Goal: Navigation & Orientation: Find specific page/section

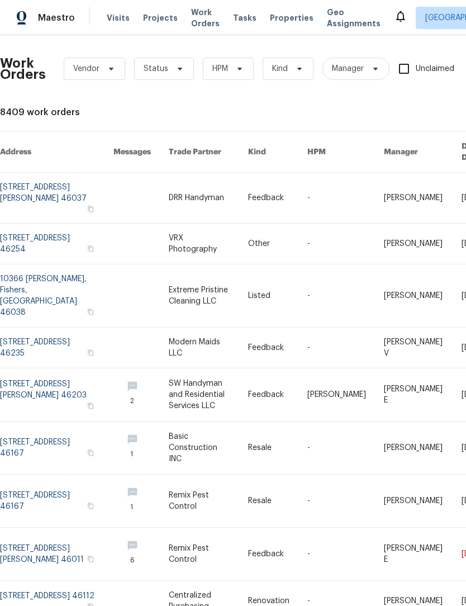
click at [280, 17] on span "Properties" at bounding box center [292, 17] width 44 height 11
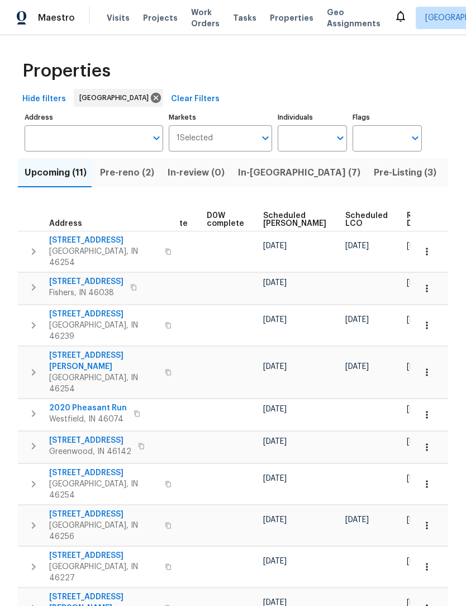
scroll to position [0, 281]
click at [408, 216] on span "Ready Date" at bounding box center [420, 220] width 25 height 16
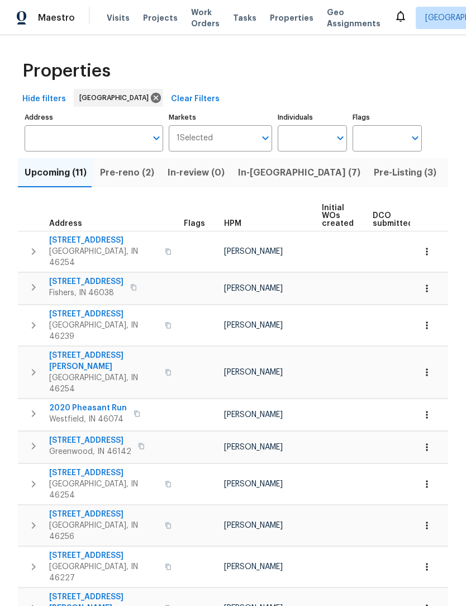
scroll to position [27, 0]
click at [252, 7] on div "Visits Projects Work Orders Tasks Properties Geo Assignments" at bounding box center [250, 18] width 287 height 22
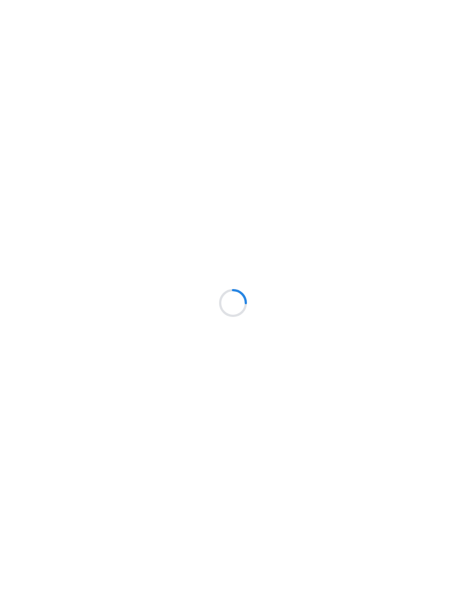
scroll to position [1, 0]
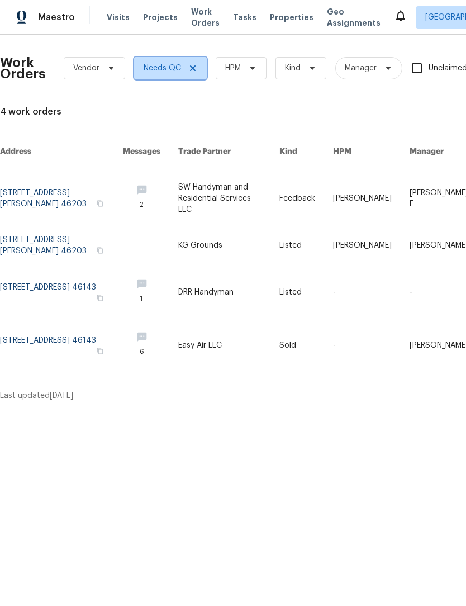
click at [195, 68] on icon at bounding box center [192, 68] width 9 height 9
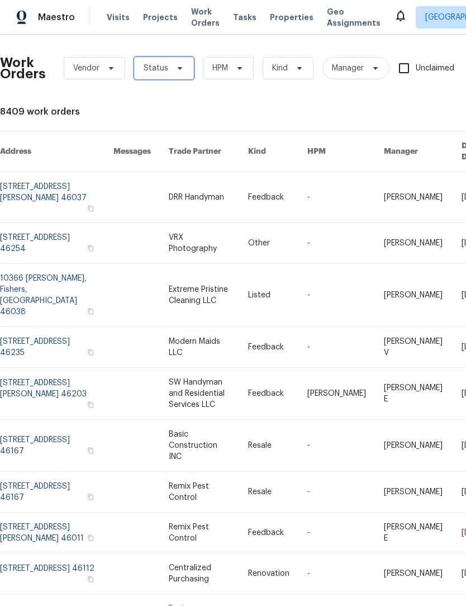
scroll to position [1, 0]
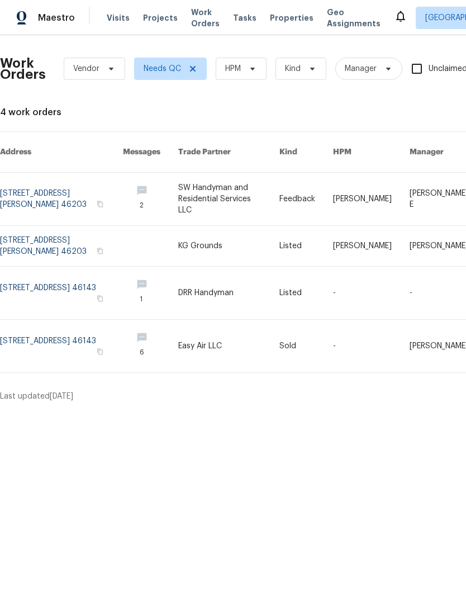
click at [116, 17] on span "Visits" at bounding box center [118, 17] width 23 height 11
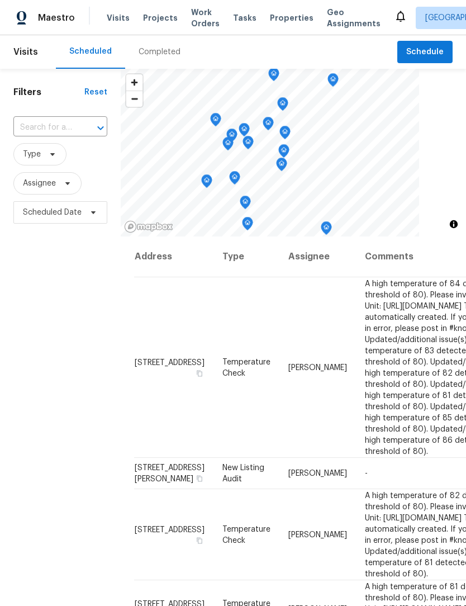
click at [79, 376] on div "Filters Reset ​ Type Assignee Scheduled Date" at bounding box center [60, 395] width 121 height 652
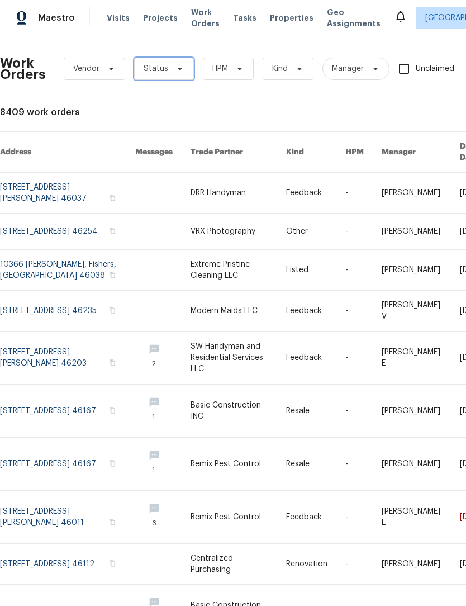
click at [172, 68] on span at bounding box center [178, 68] width 12 height 9
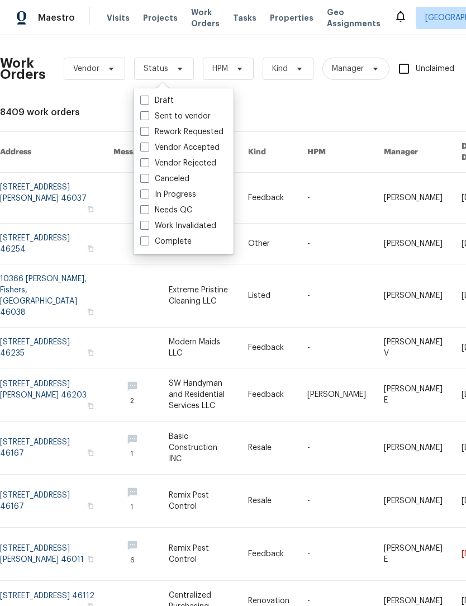
click at [182, 207] on label "Needs QC" at bounding box center [166, 210] width 52 height 11
click at [148, 207] on input "Needs QC" at bounding box center [143, 208] width 7 height 7
checkbox input "true"
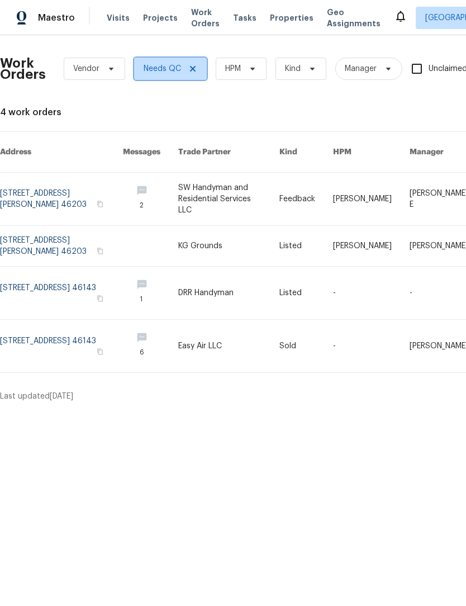
click at [196, 72] on icon at bounding box center [192, 68] width 9 height 9
